Goal: Transaction & Acquisition: Purchase product/service

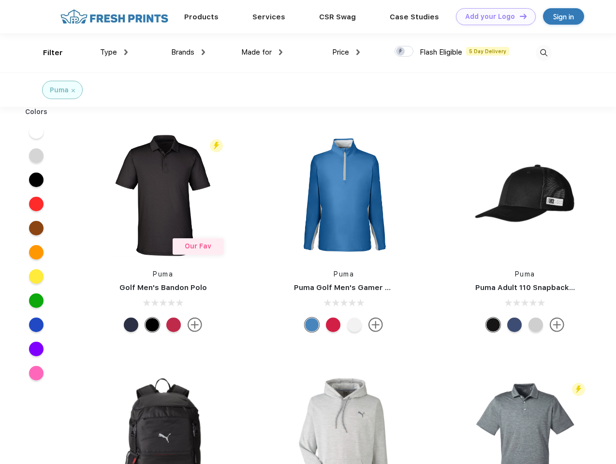
scroll to position [0, 0]
click at [492, 16] on link "Add your Logo Design Tool" at bounding box center [496, 16] width 80 height 17
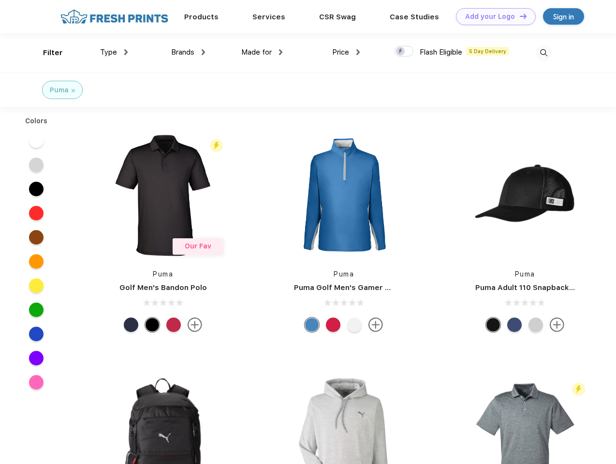
click at [0, 0] on div "Design Tool" at bounding box center [0, 0] width 0 height 0
click at [519, 16] on link "Add your Logo Design Tool" at bounding box center [496, 16] width 80 height 17
click at [46, 53] on div "Filter" at bounding box center [53, 52] width 20 height 11
click at [114, 52] on span "Type" at bounding box center [108, 52] width 17 height 9
click at [188, 52] on span "Brands" at bounding box center [182, 52] width 23 height 9
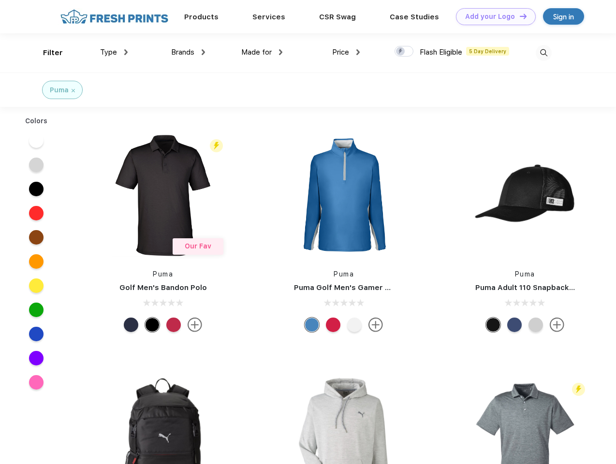
click at [262, 52] on span "Made for" at bounding box center [256, 52] width 30 height 9
click at [346, 52] on span "Price" at bounding box center [340, 52] width 17 height 9
click at [404, 52] on div at bounding box center [404, 51] width 19 height 11
click at [401, 52] on input "checkbox" at bounding box center [398, 48] width 6 height 6
click at [543, 53] on img at bounding box center [544, 53] width 16 height 16
